Goal: Navigation & Orientation: Understand site structure

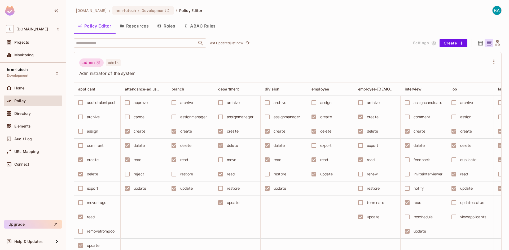
click at [146, 26] on button "Resources" at bounding box center [133, 25] width 37 height 13
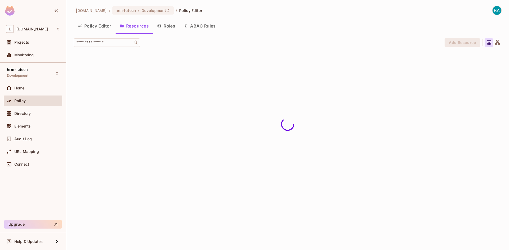
click at [163, 26] on button "Roles" at bounding box center [166, 25] width 26 height 13
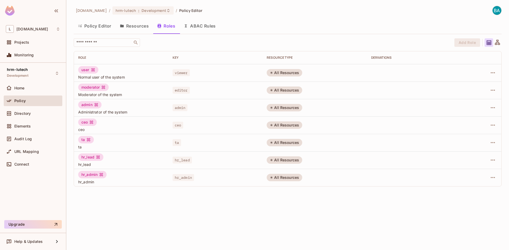
click at [142, 27] on button "Resources" at bounding box center [133, 25] width 37 height 13
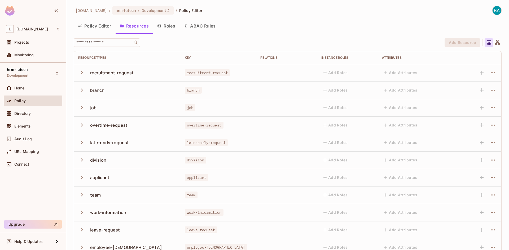
click at [171, 28] on button "Roles" at bounding box center [166, 25] width 26 height 13
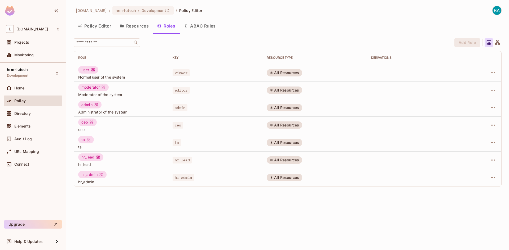
click at [215, 27] on button "ABAC Rules" at bounding box center [199, 25] width 41 height 13
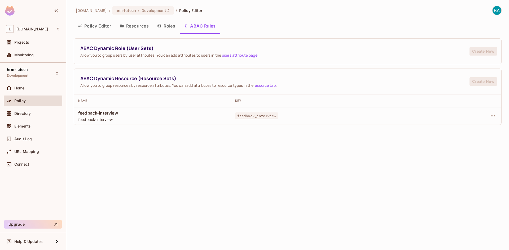
click at [160, 27] on icon "button" at bounding box center [159, 26] width 4 height 4
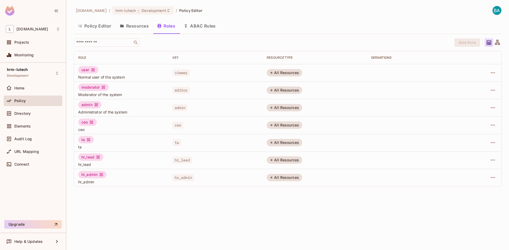
click at [203, 220] on div "[DOMAIN_NAME] / hrm-lutech : Development / Policy Editor Policy Editor Resource…" at bounding box center [287, 125] width 442 height 250
click at [498, 39] on div at bounding box center [497, 42] width 8 height 8
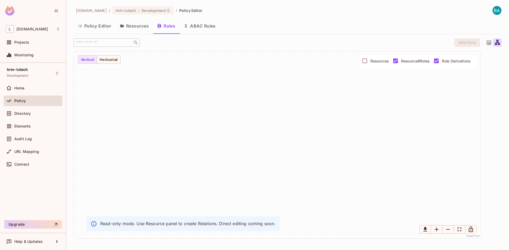
click at [488, 43] on icon at bounding box center [488, 43] width 5 height 5
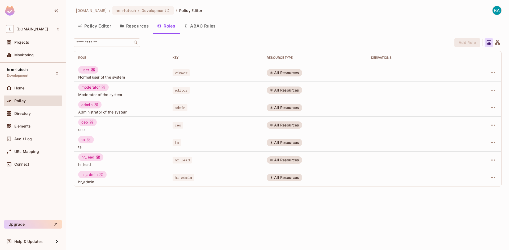
click at [144, 28] on button "Resources" at bounding box center [133, 25] width 37 height 13
